Goal: Information Seeking & Learning: Find specific fact

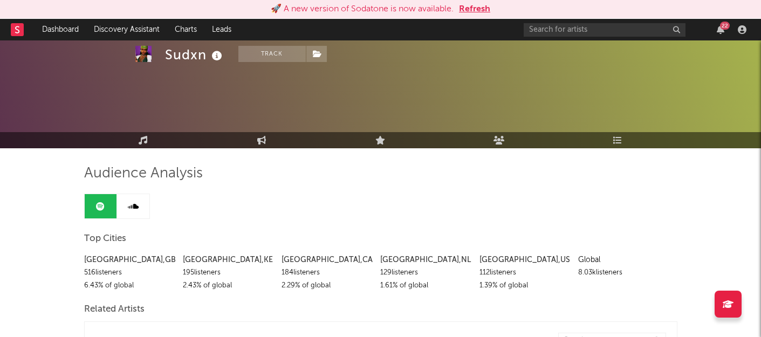
scroll to position [47, 0]
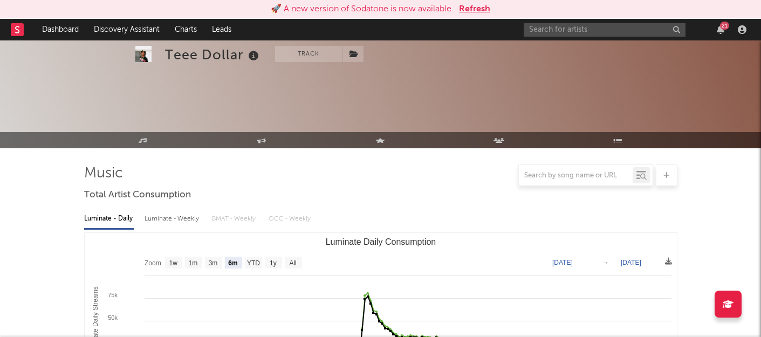
select select "6m"
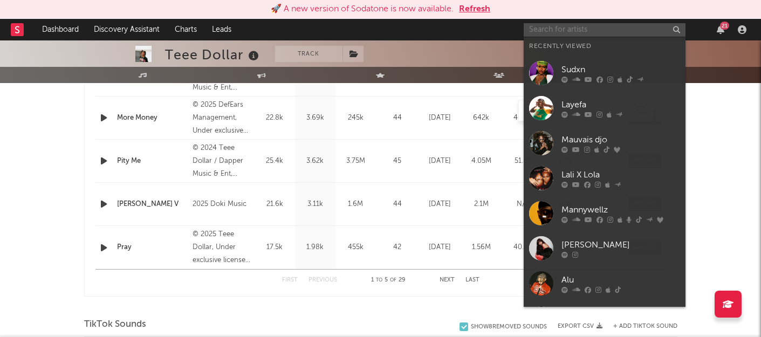
click at [541, 27] on input "text" at bounding box center [604, 29] width 162 height 13
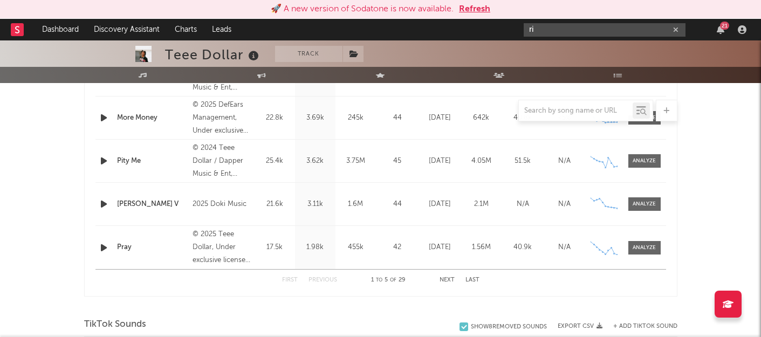
type input "ri"
click at [23, 32] on rect at bounding box center [17, 29] width 13 height 13
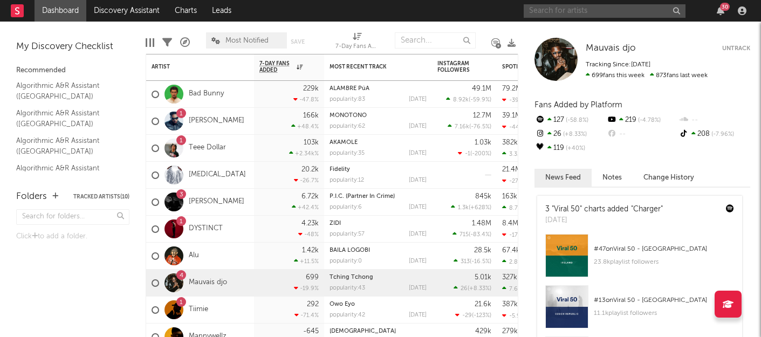
click at [553, 13] on input "text" at bounding box center [604, 10] width 162 height 13
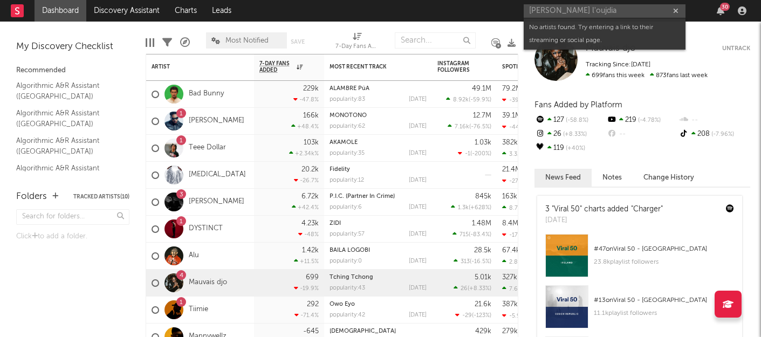
click at [116, 280] on div "Folders Tracked Artists ( 10 ) Click to add a folder." at bounding box center [73, 259] width 146 height 158
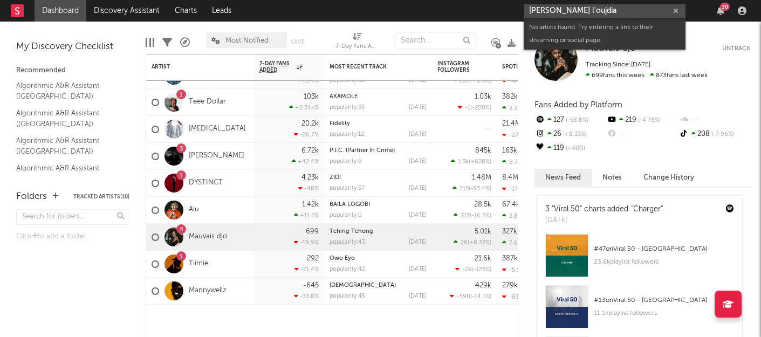
click at [546, 12] on input "rita l'oujdia" at bounding box center [604, 10] width 162 height 13
paste input "Rita L'O"
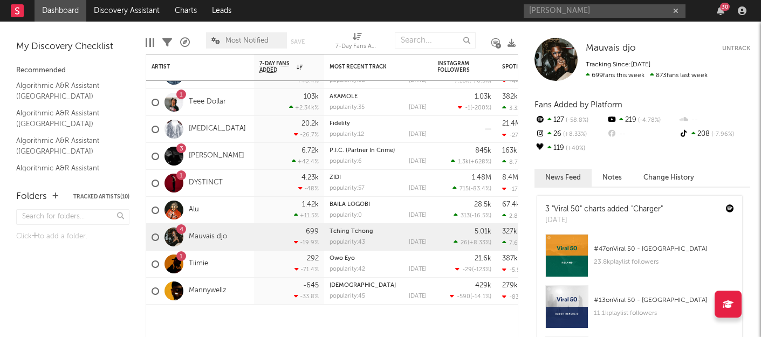
click at [47, 13] on link "Dashboard" at bounding box center [61, 11] width 52 height 22
click at [25, 16] on div at bounding box center [23, 11] width 24 height 22
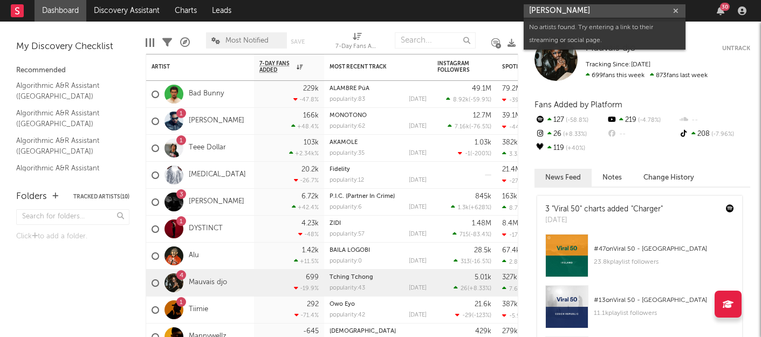
click at [578, 12] on input "Rita L'Oujdia" at bounding box center [604, 10] width 162 height 13
drag, startPoint x: 578, startPoint y: 12, endPoint x: 555, endPoint y: 11, distance: 23.2
click at [555, 11] on input "Rita L'Oujdia" at bounding box center [604, 10] width 162 height 13
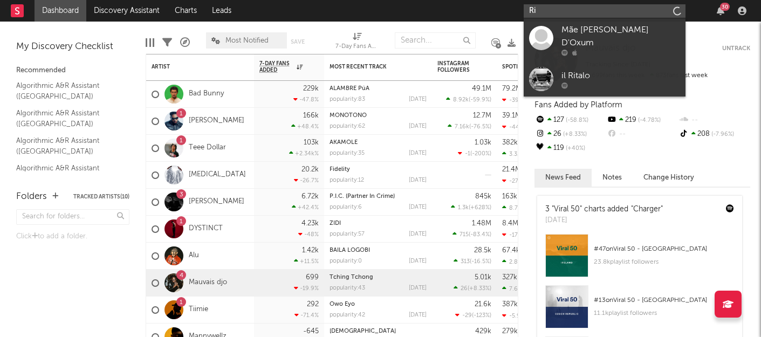
type input "R"
